Goal: Find specific page/section: Find specific page/section

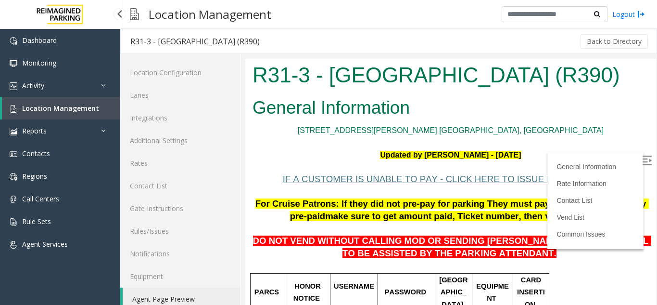
click at [109, 110] on link "Location Management" at bounding box center [61, 108] width 118 height 23
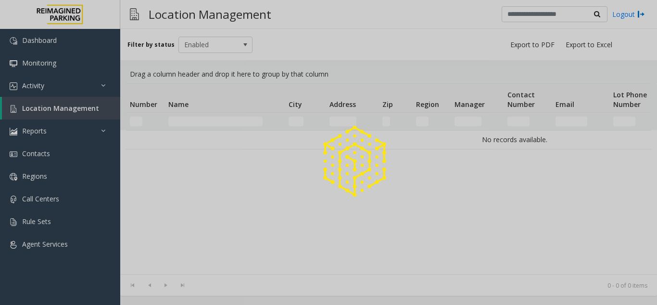
click at [204, 119] on div at bounding box center [328, 152] width 657 height 305
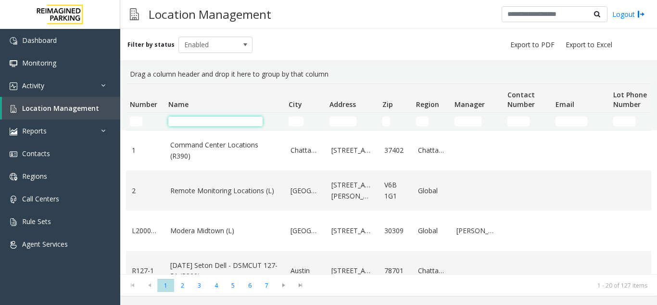
click at [204, 119] on input "Name Filter" at bounding box center [215, 121] width 94 height 10
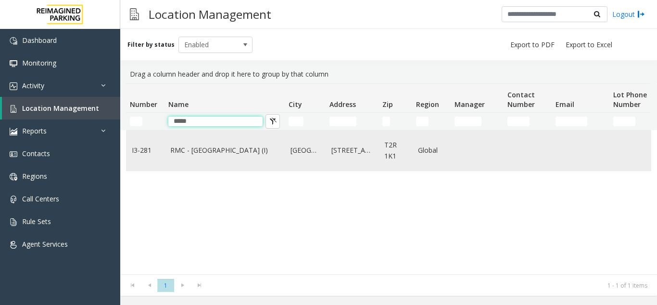
type input "*****"
click at [198, 149] on link "RMC - [GEOGRAPHIC_DATA] (I)" at bounding box center [224, 150] width 109 height 11
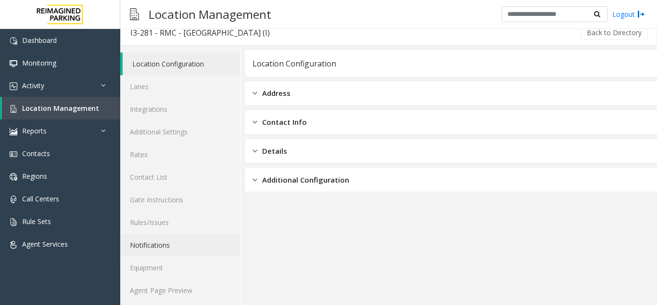
scroll to position [13, 0]
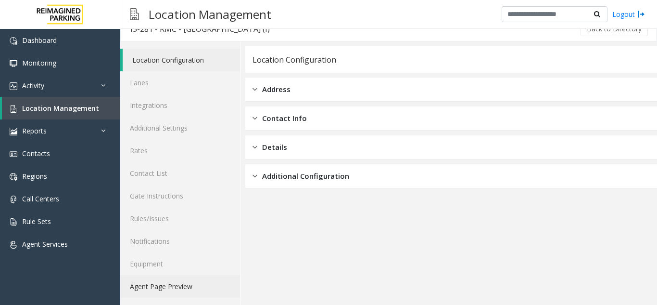
click at [175, 285] on link "Agent Page Preview" at bounding box center [180, 286] width 120 height 23
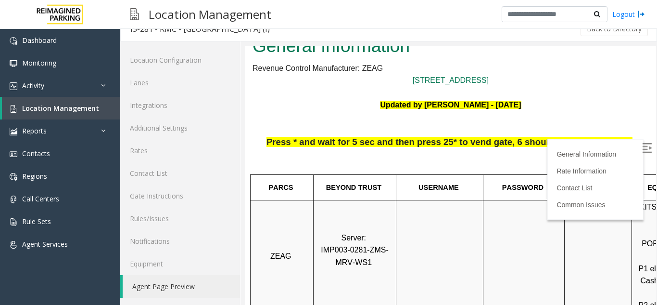
scroll to position [48, 0]
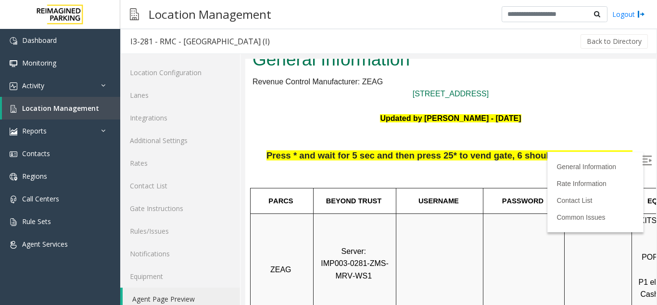
scroll to position [13, 0]
